Goal: Task Accomplishment & Management: Manage account settings

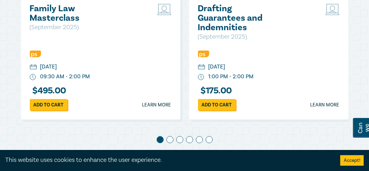
scroll to position [408, 0]
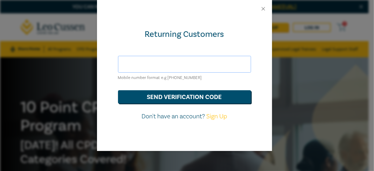
click at [186, 64] on input "text" at bounding box center [184, 64] width 133 height 17
type input "dean.staffieri@aggreko.com"
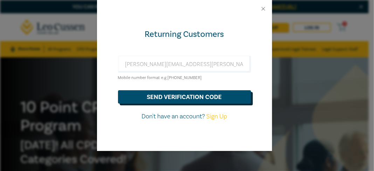
click at [184, 96] on button "send verification code" at bounding box center [184, 96] width 133 height 13
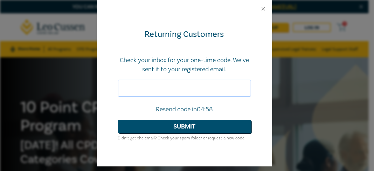
click at [164, 85] on input "text" at bounding box center [184, 87] width 133 height 17
paste input "724130"
type input "724130"
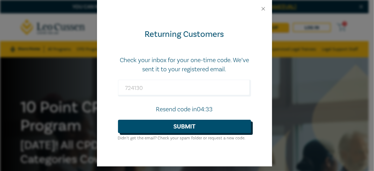
click at [183, 125] on button "Submit" at bounding box center [184, 125] width 133 height 13
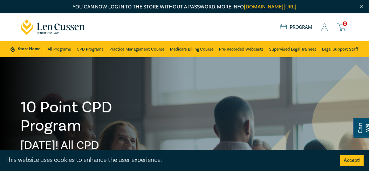
click at [324, 26] on icon at bounding box center [324, 26] width 7 height 7
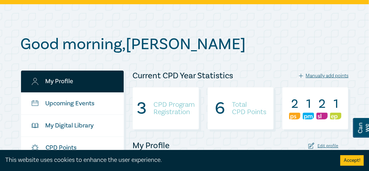
scroll to position [58, 0]
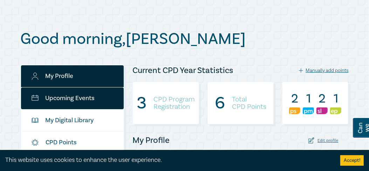
click at [75, 98] on link "Upcoming Events" at bounding box center [72, 98] width 103 height 22
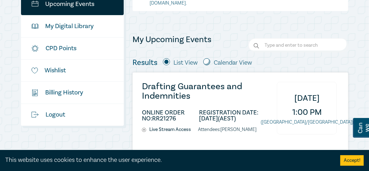
scroll to position [175, 0]
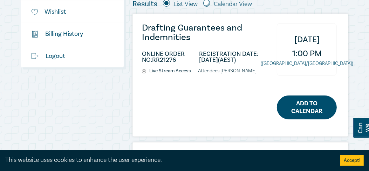
click at [306, 105] on link "Add to Calendar" at bounding box center [307, 107] width 60 height 24
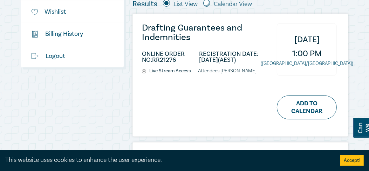
click at [209, 87] on div "Drafting Guarantees and Indemnities ONLINE ORDER NO: RR21276 REGISTRATION DATE:…" at bounding box center [240, 75] width 215 height 122
click at [211, 52] on li "REGISTRATION DATE: 27/08/2025 (AEST)" at bounding box center [234, 57] width 70 height 12
click at [179, 30] on h3 "Drafting Guarantees and Indemnities" at bounding box center [205, 32] width 127 height 19
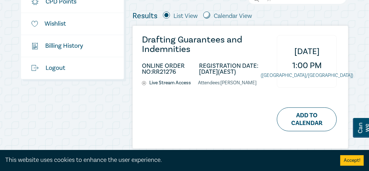
scroll to position [175, 0]
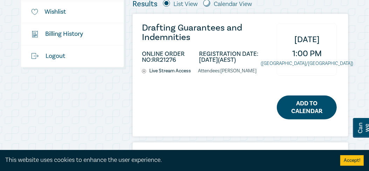
click at [305, 104] on link "Add to Calendar" at bounding box center [307, 107] width 60 height 24
